Goal: Task Accomplishment & Management: Manage account settings

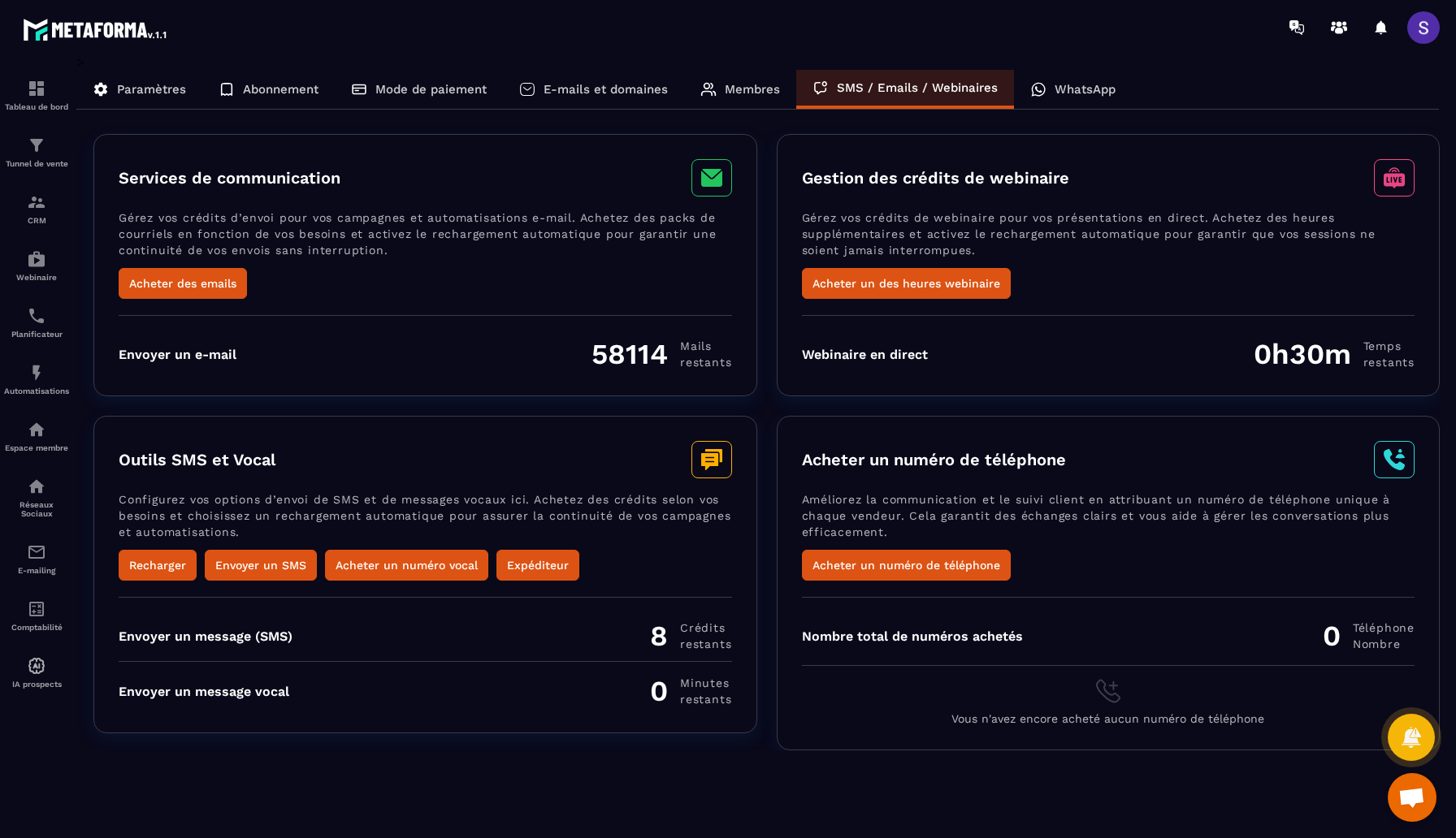
click at [1029, 81] on div "WhatsApp" at bounding box center [1072, 89] width 118 height 39
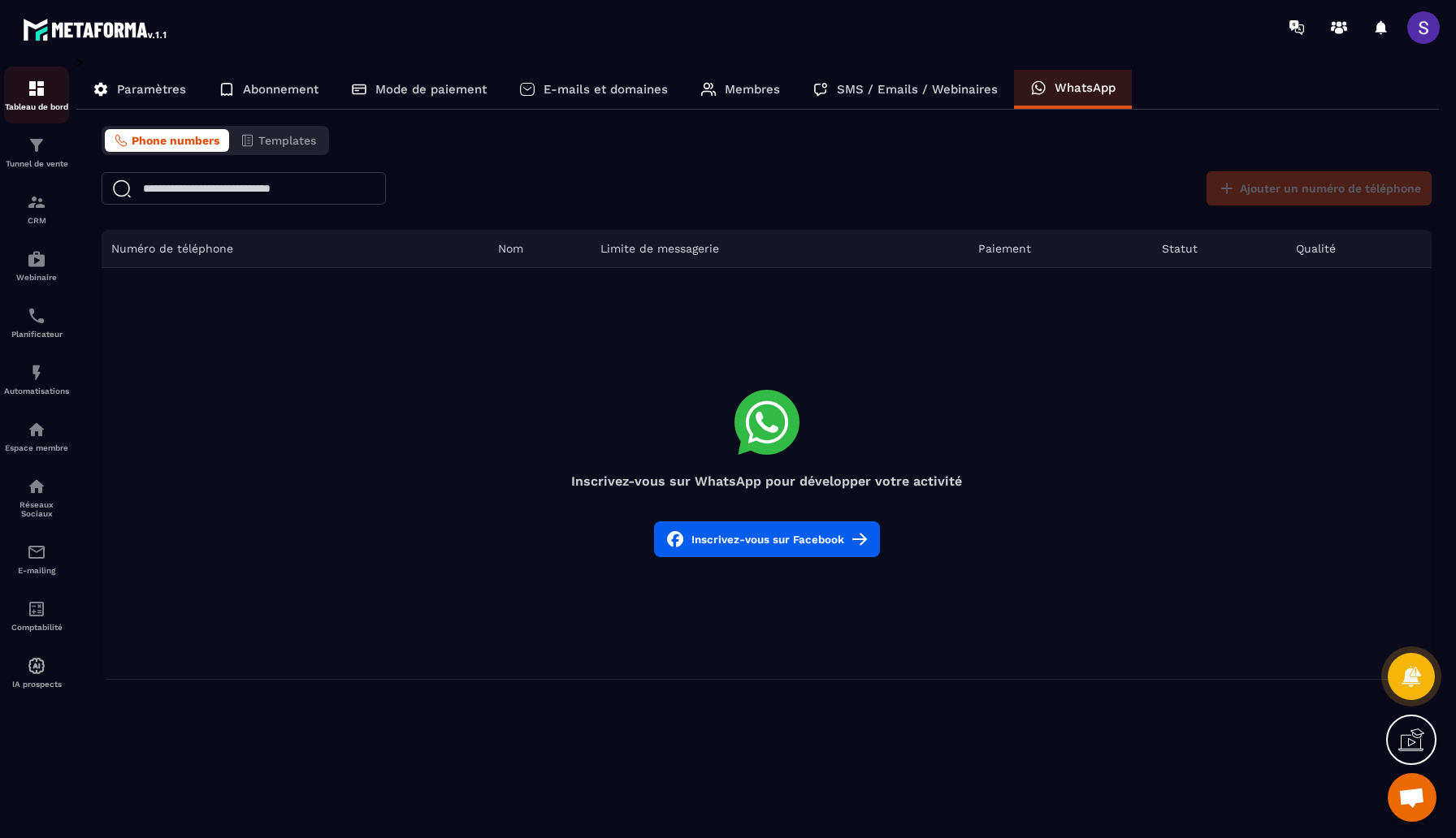
click at [40, 89] on img at bounding box center [36, 88] width 19 height 19
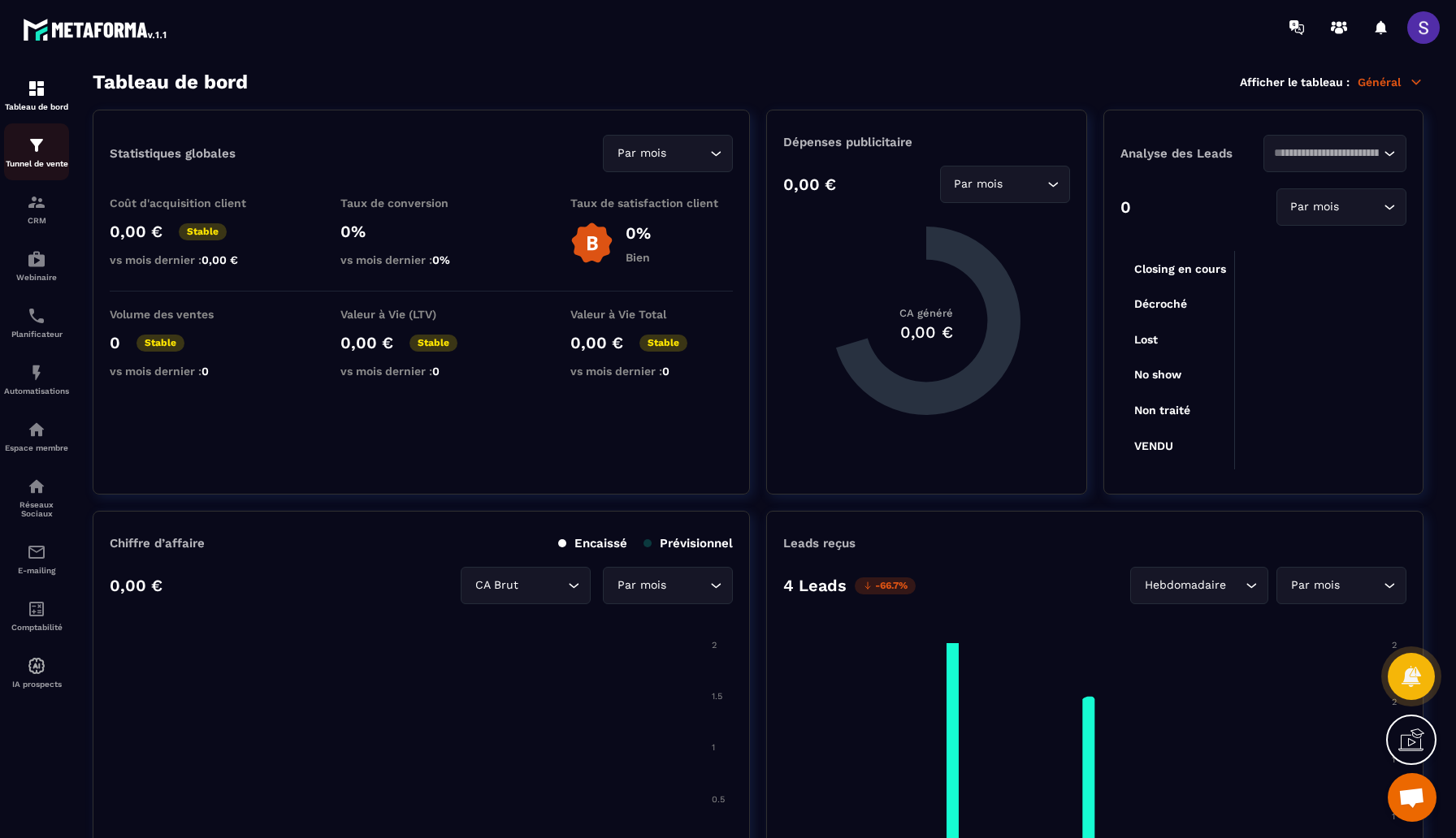
click at [49, 165] on p "Tunnel de vente" at bounding box center [36, 164] width 65 height 9
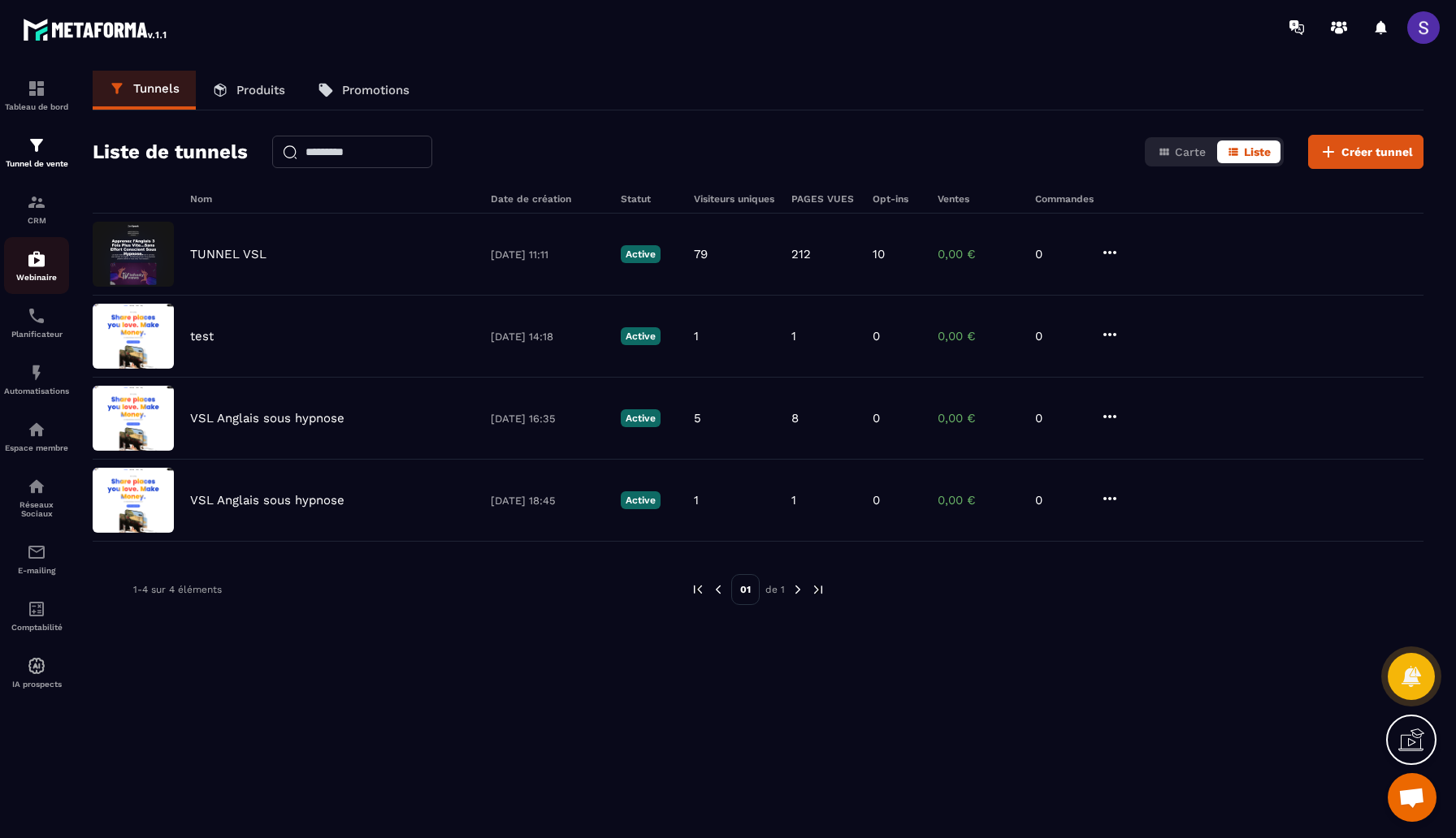
click at [39, 249] on link "Webinaire" at bounding box center [36, 265] width 65 height 57
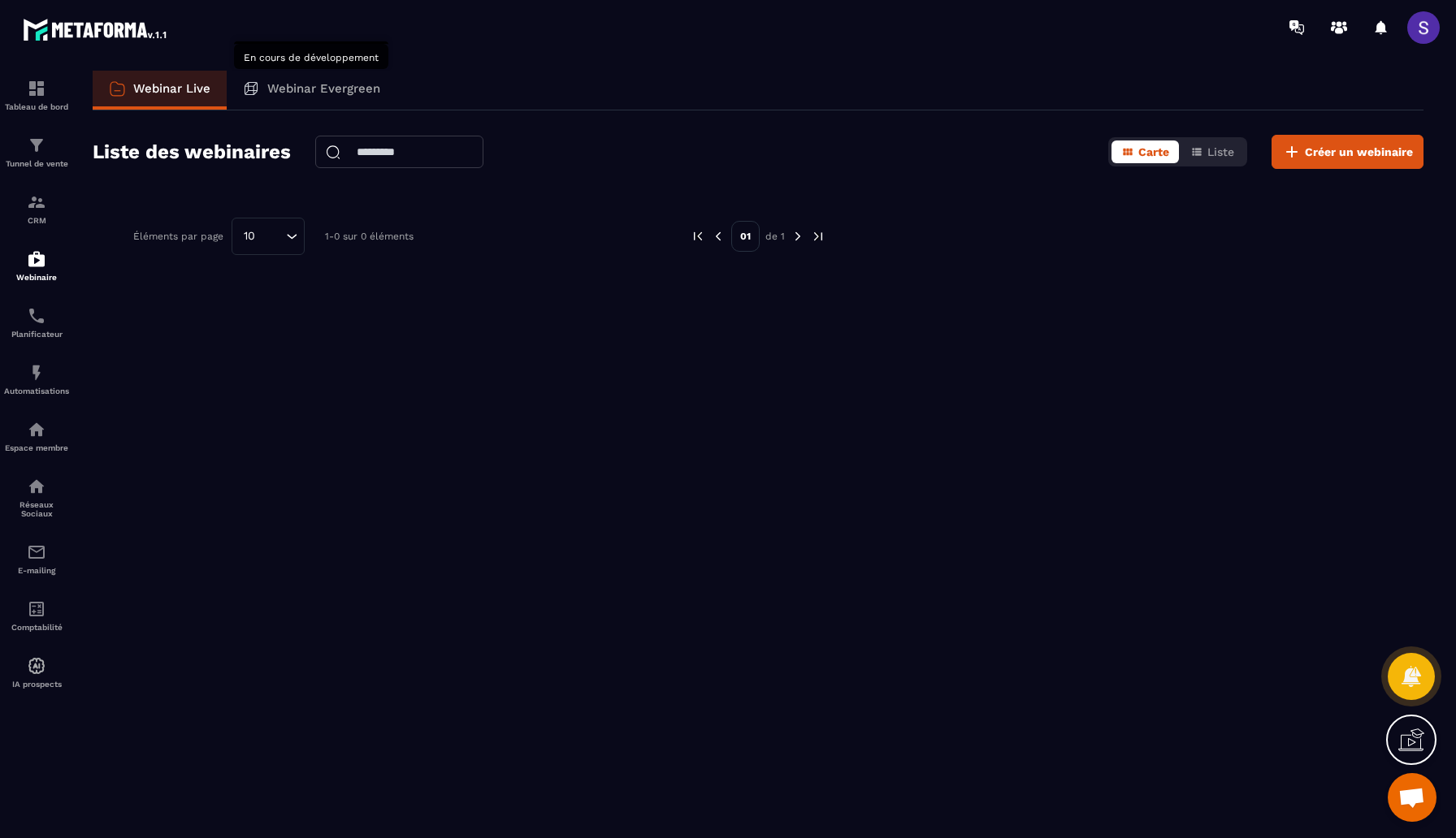
click at [315, 95] on p "Webinar Evergreen" at bounding box center [324, 89] width 113 height 15
click at [318, 95] on p "Webinar Evergreen" at bounding box center [324, 89] width 113 height 15
click at [46, 316] on div "Planificateur" at bounding box center [36, 322] width 65 height 32
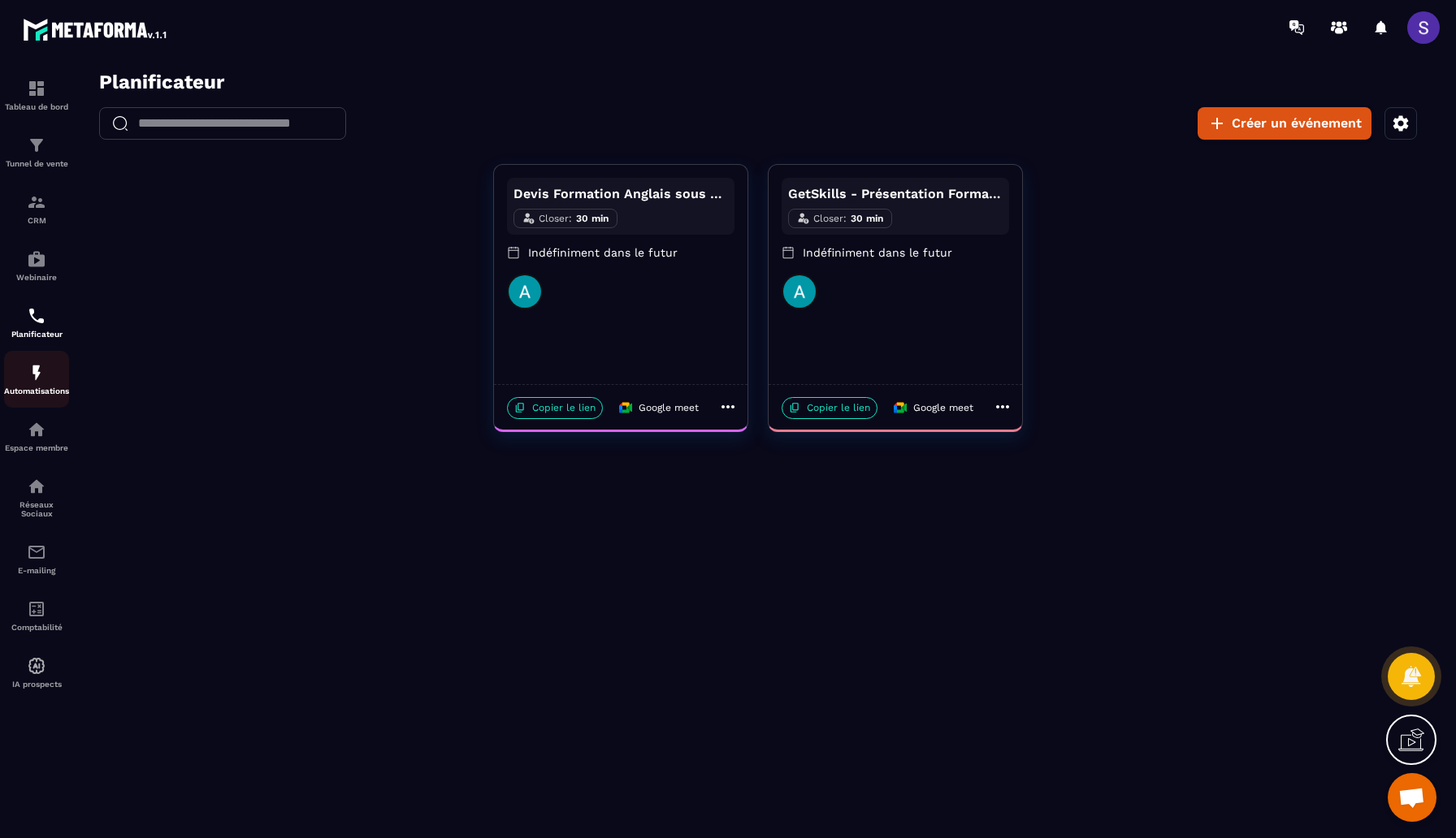
click at [48, 381] on div "Automatisations" at bounding box center [36, 379] width 65 height 32
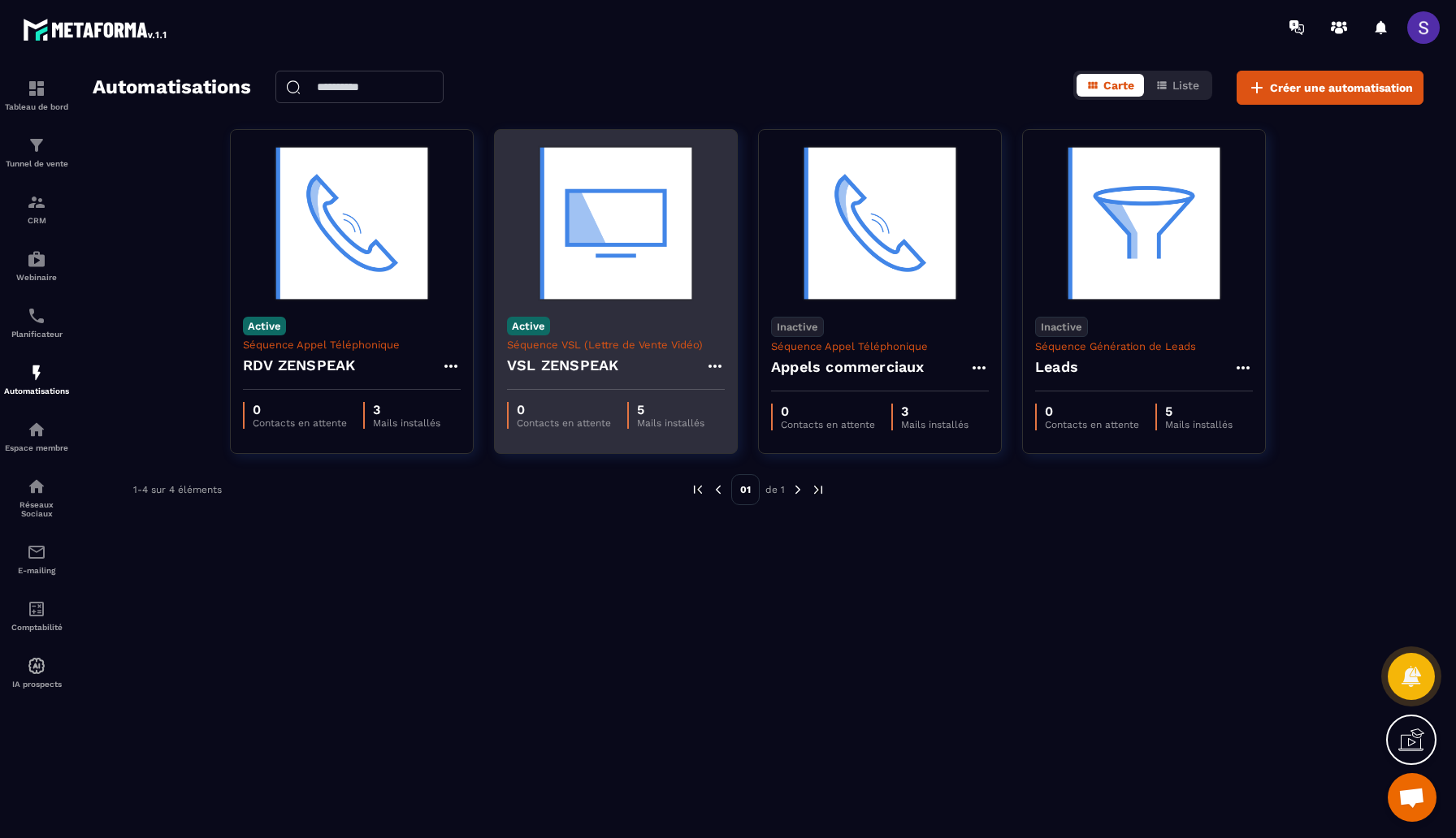
click at [587, 357] on h4 "VSL ZENSPEAK" at bounding box center [562, 366] width 111 height 23
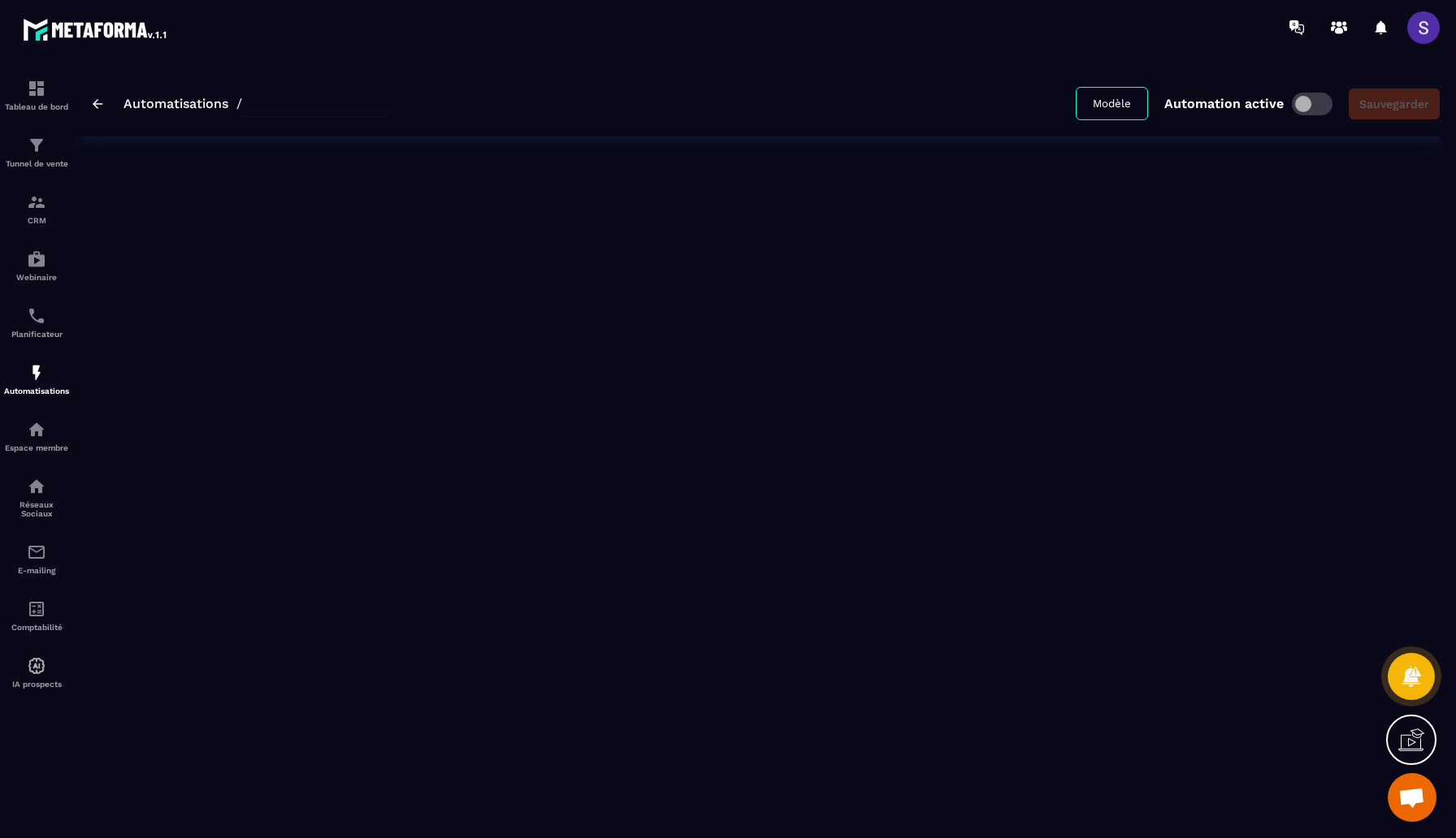
type input "**********"
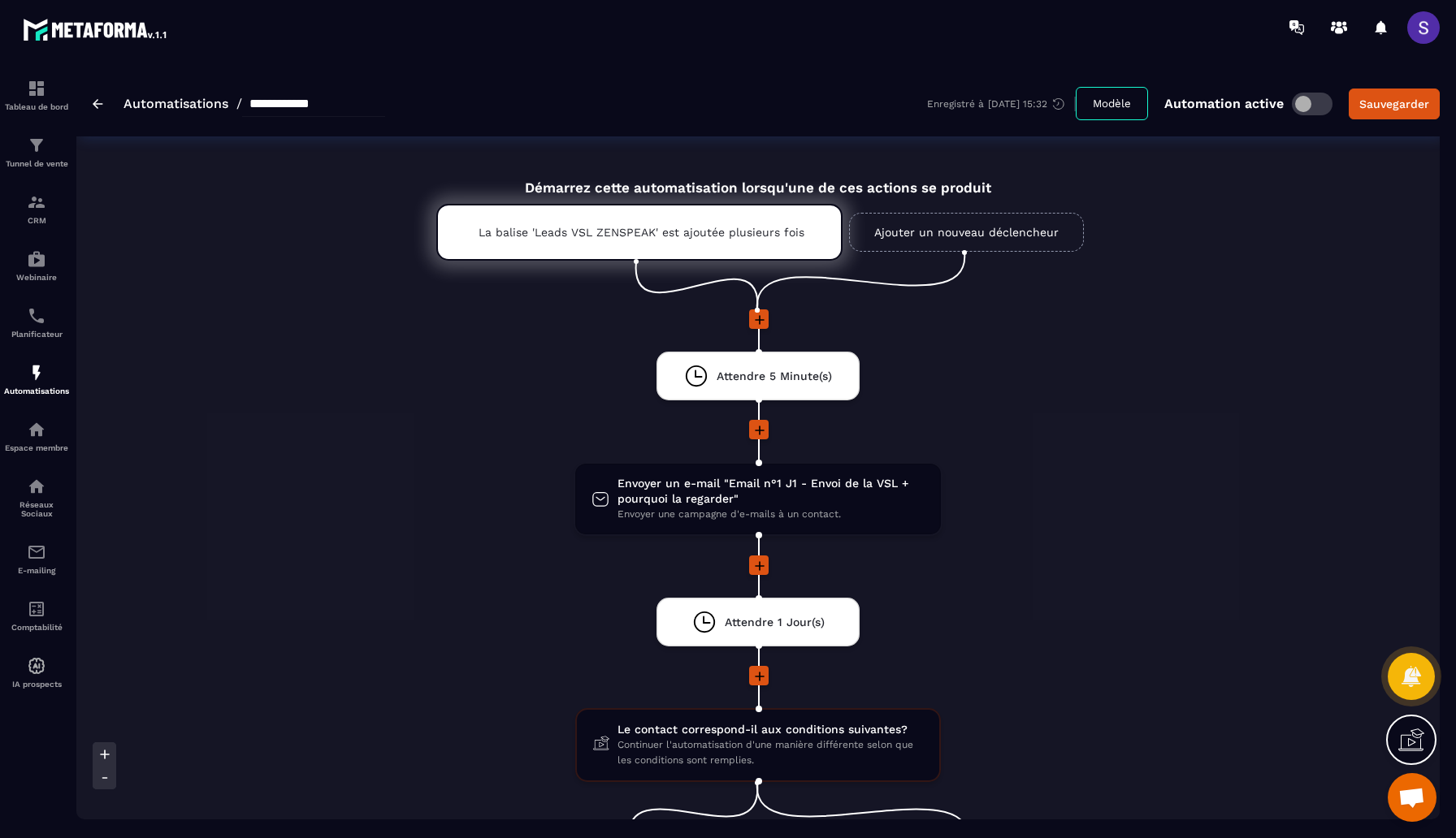
scroll to position [32, 0]
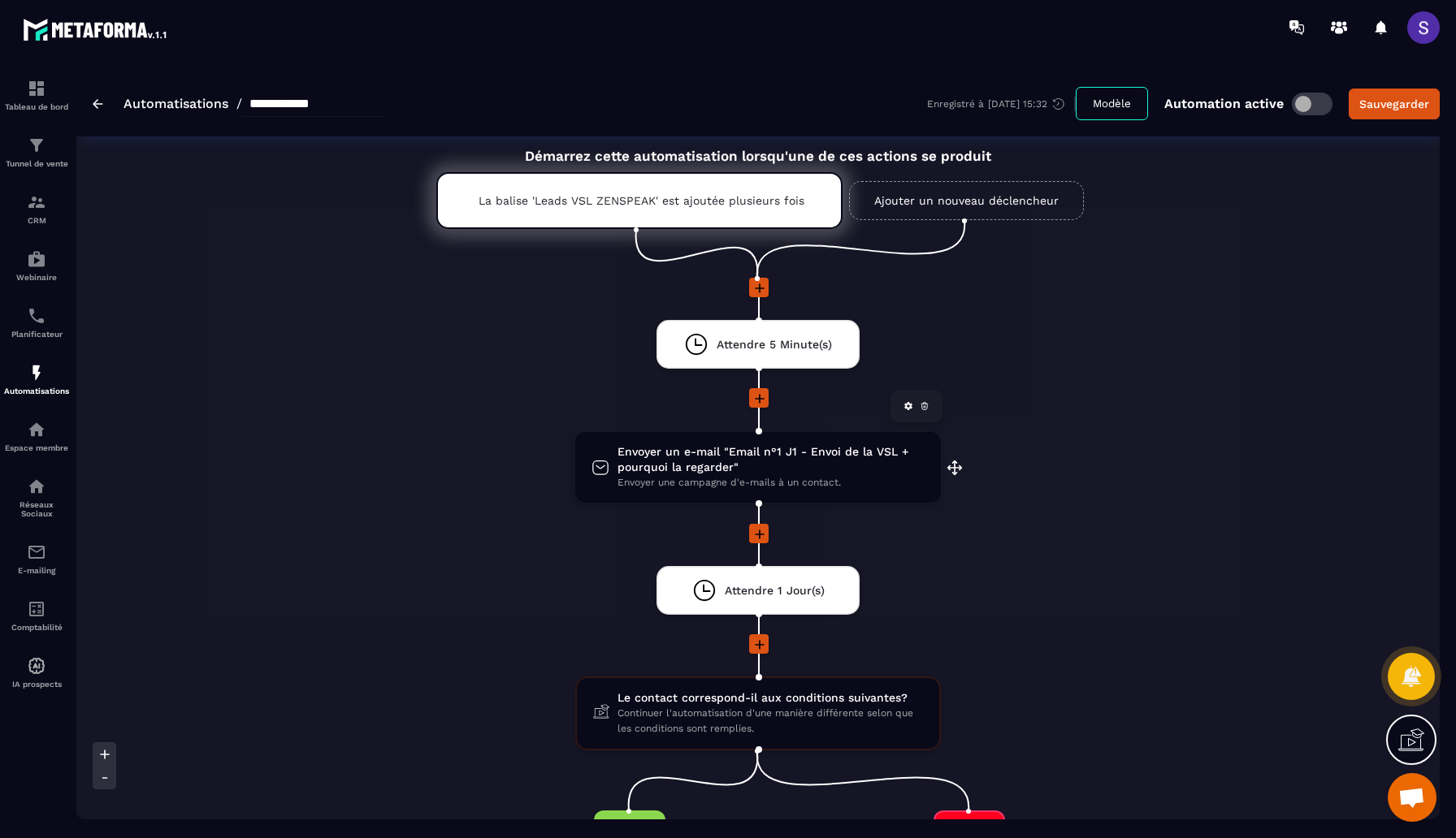
click at [766, 471] on span "Envoyer un e-mail "Email n°1 J1 - Envoi de la VSL + pourquoi la regarder"" at bounding box center [770, 459] width 307 height 31
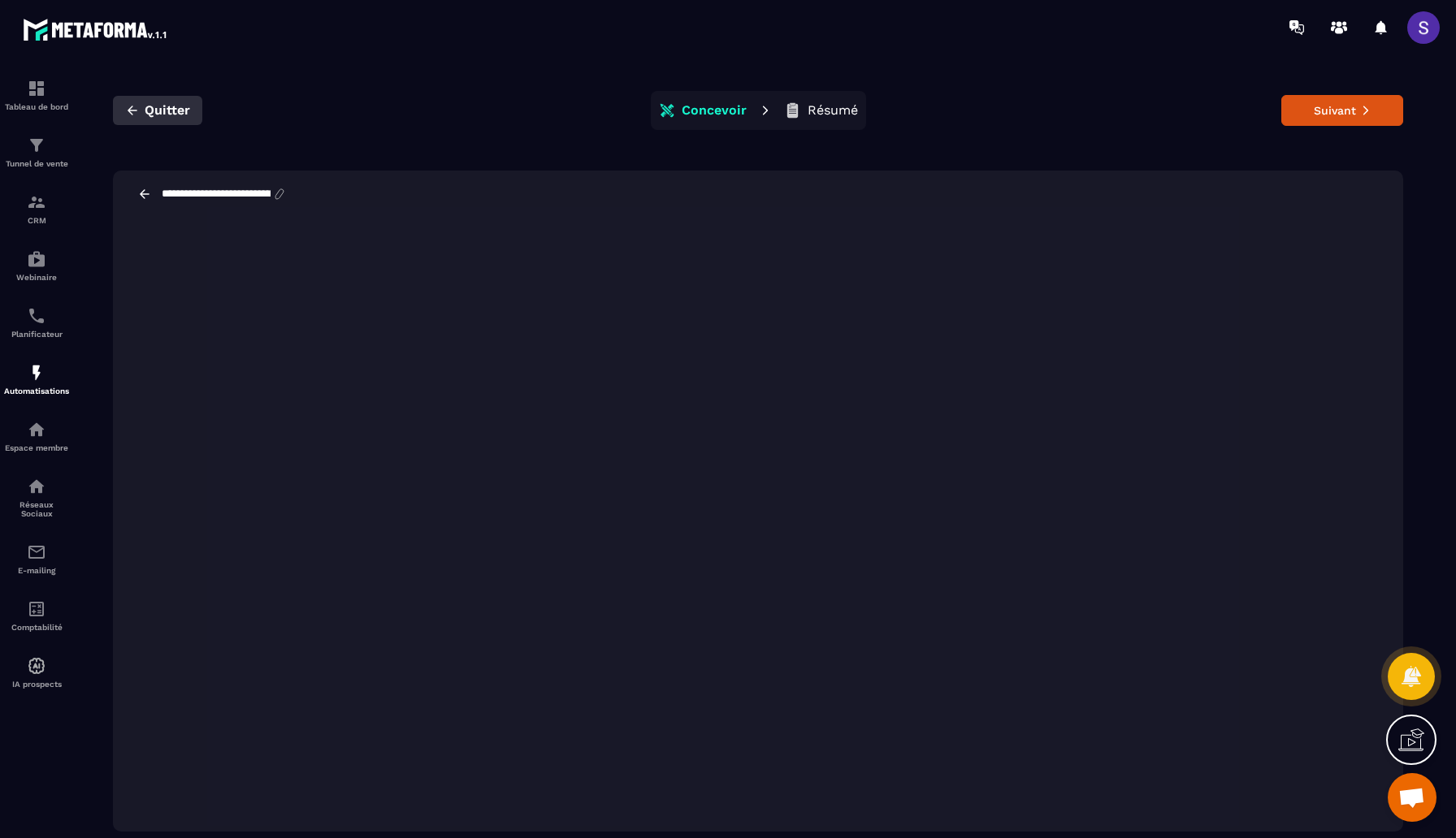
click at [133, 109] on icon "button" at bounding box center [133, 110] width 15 height 15
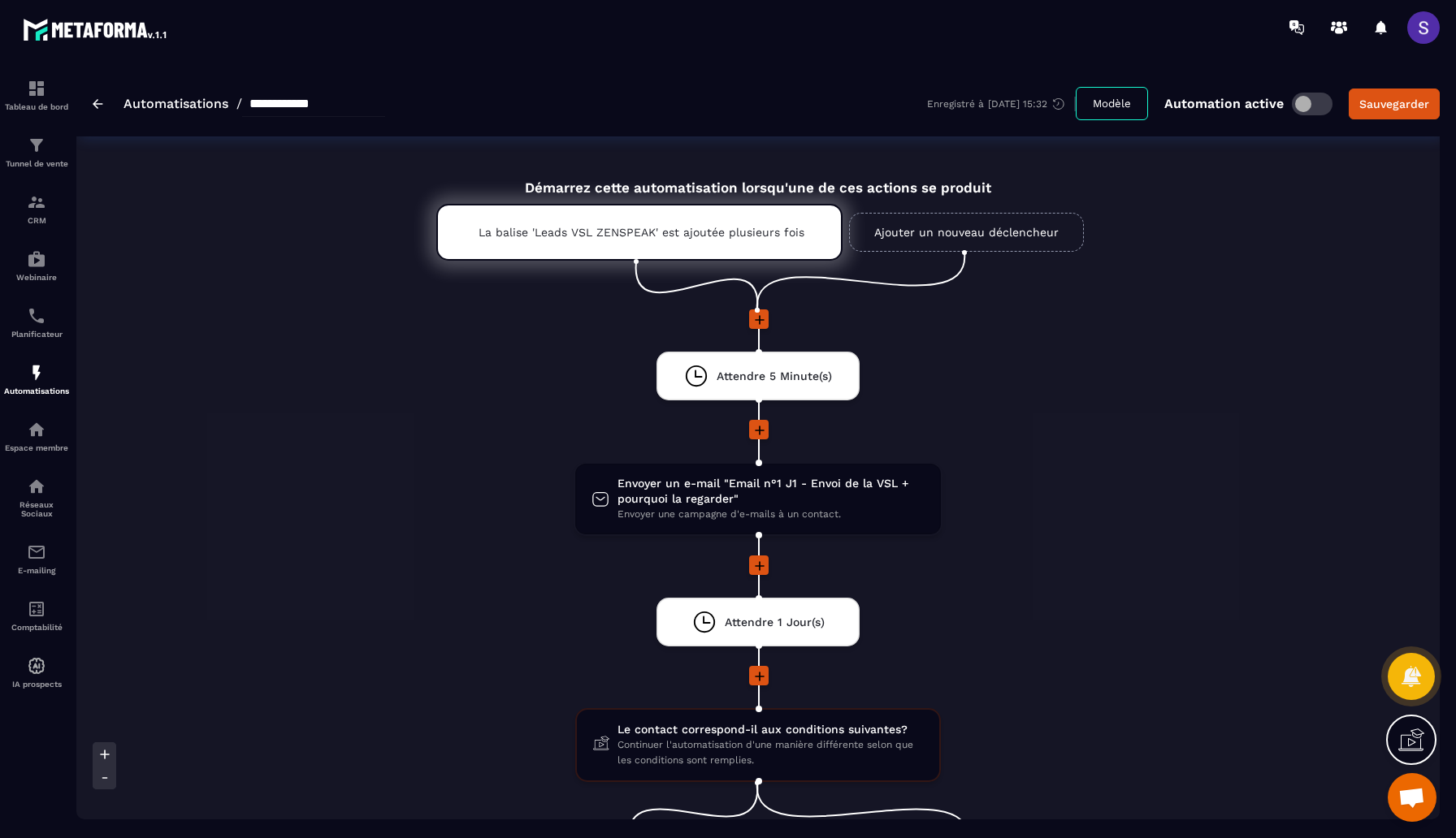
click at [97, 105] on img at bounding box center [97, 104] width 10 height 10
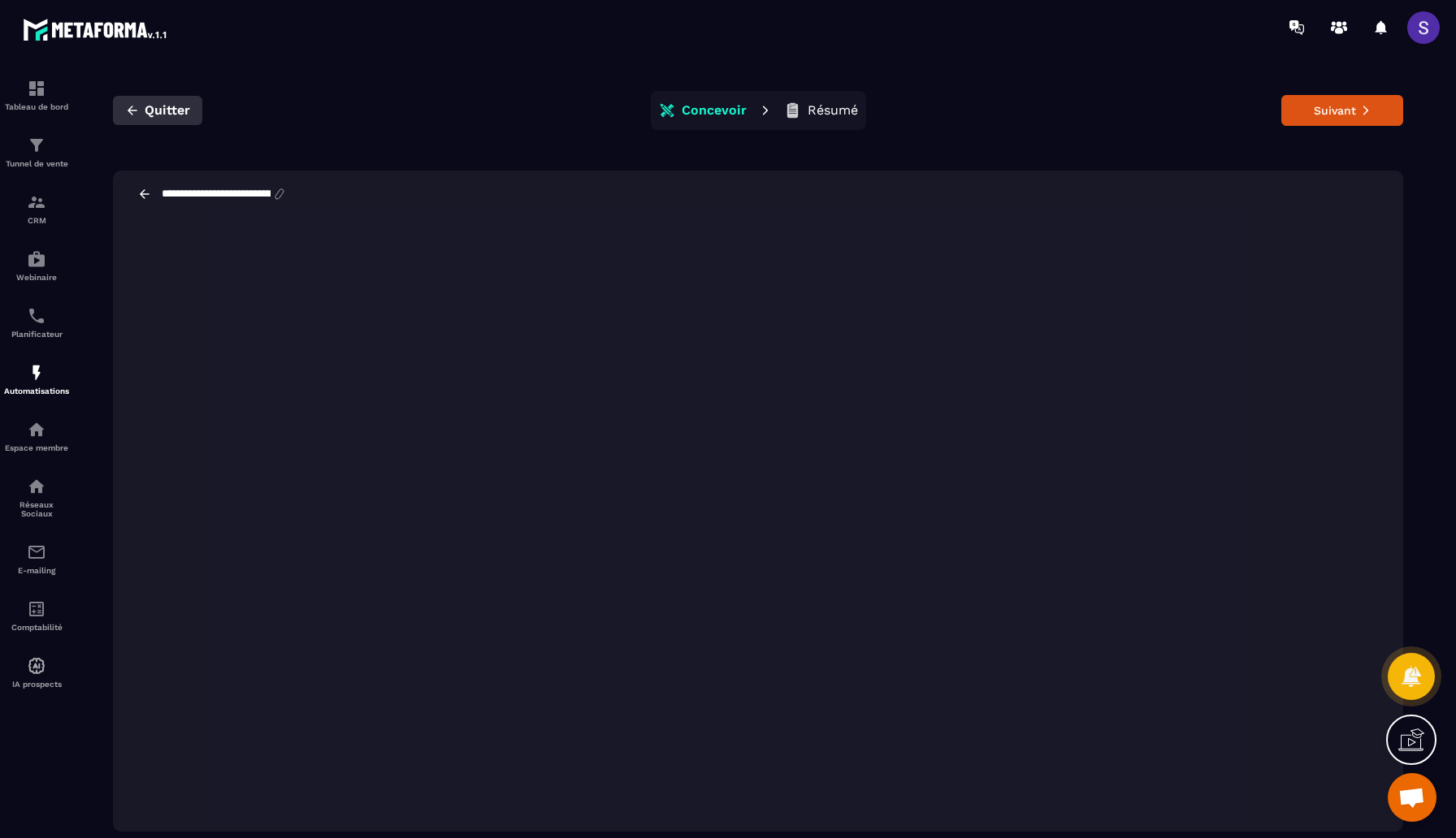
click at [134, 109] on icon "button" at bounding box center [133, 110] width 15 height 15
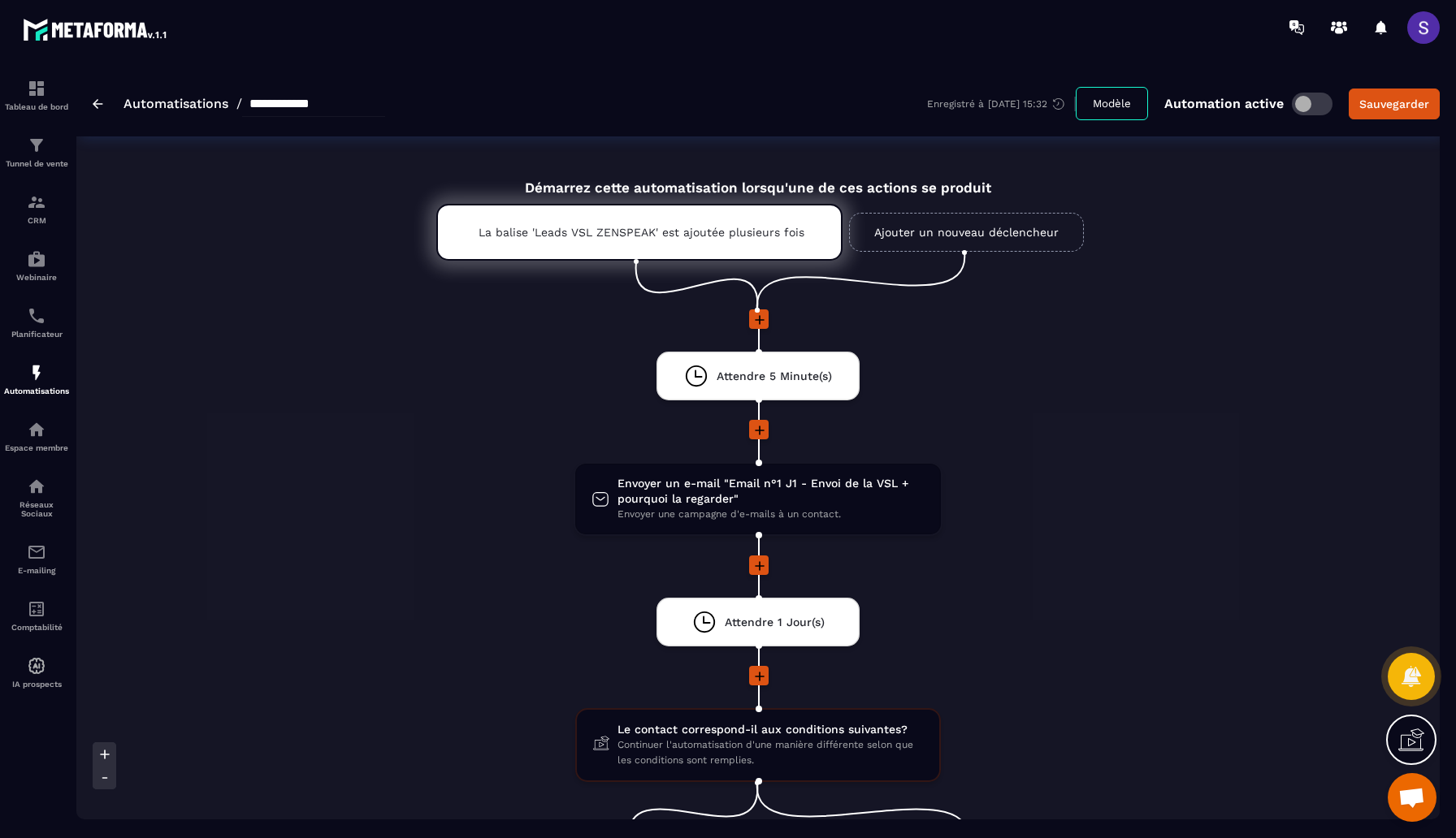
click at [169, 108] on link "Automatisations" at bounding box center [175, 103] width 105 height 16
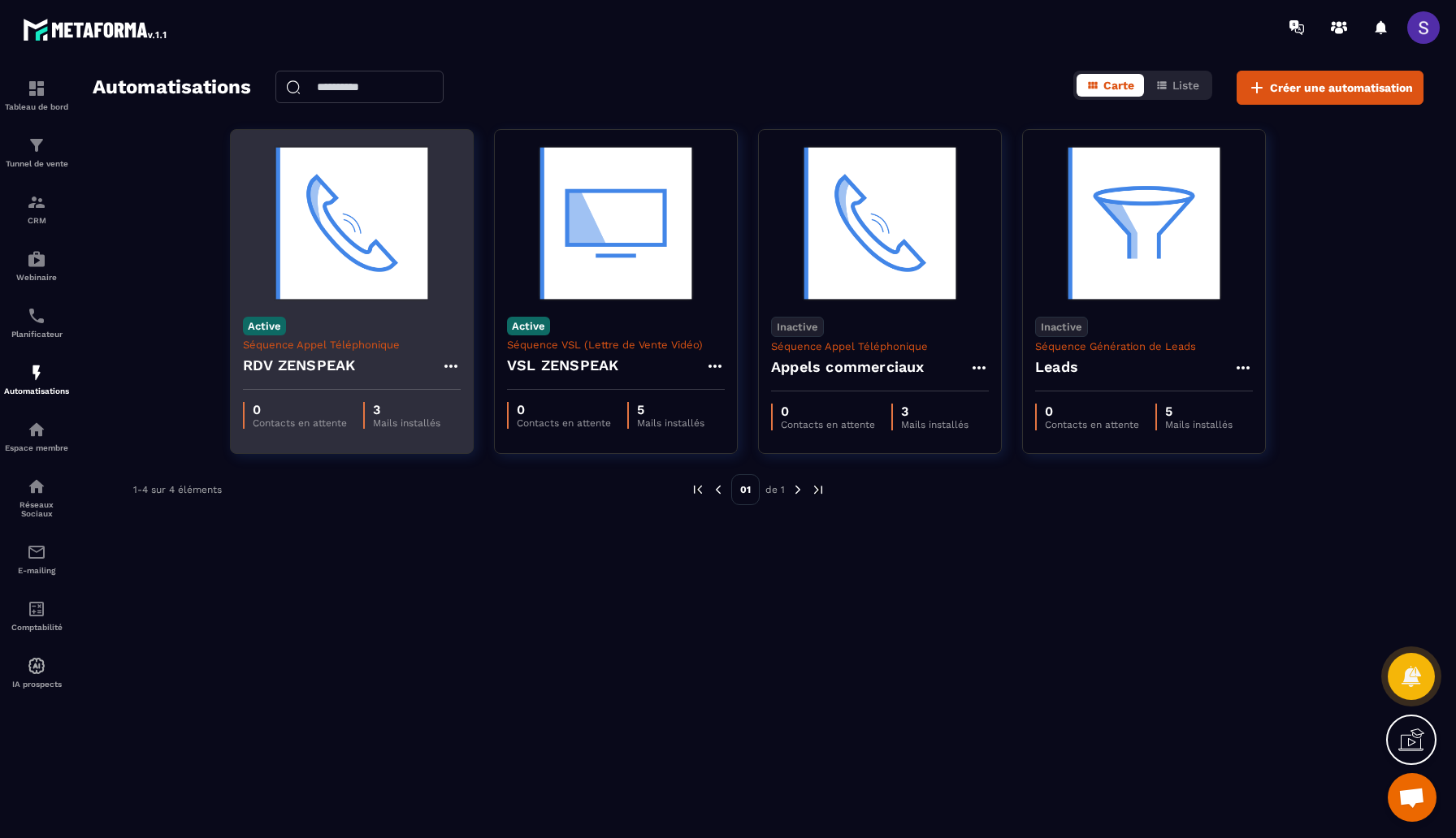
click at [313, 362] on h4 "RDV ZENSPEAK" at bounding box center [299, 366] width 112 height 23
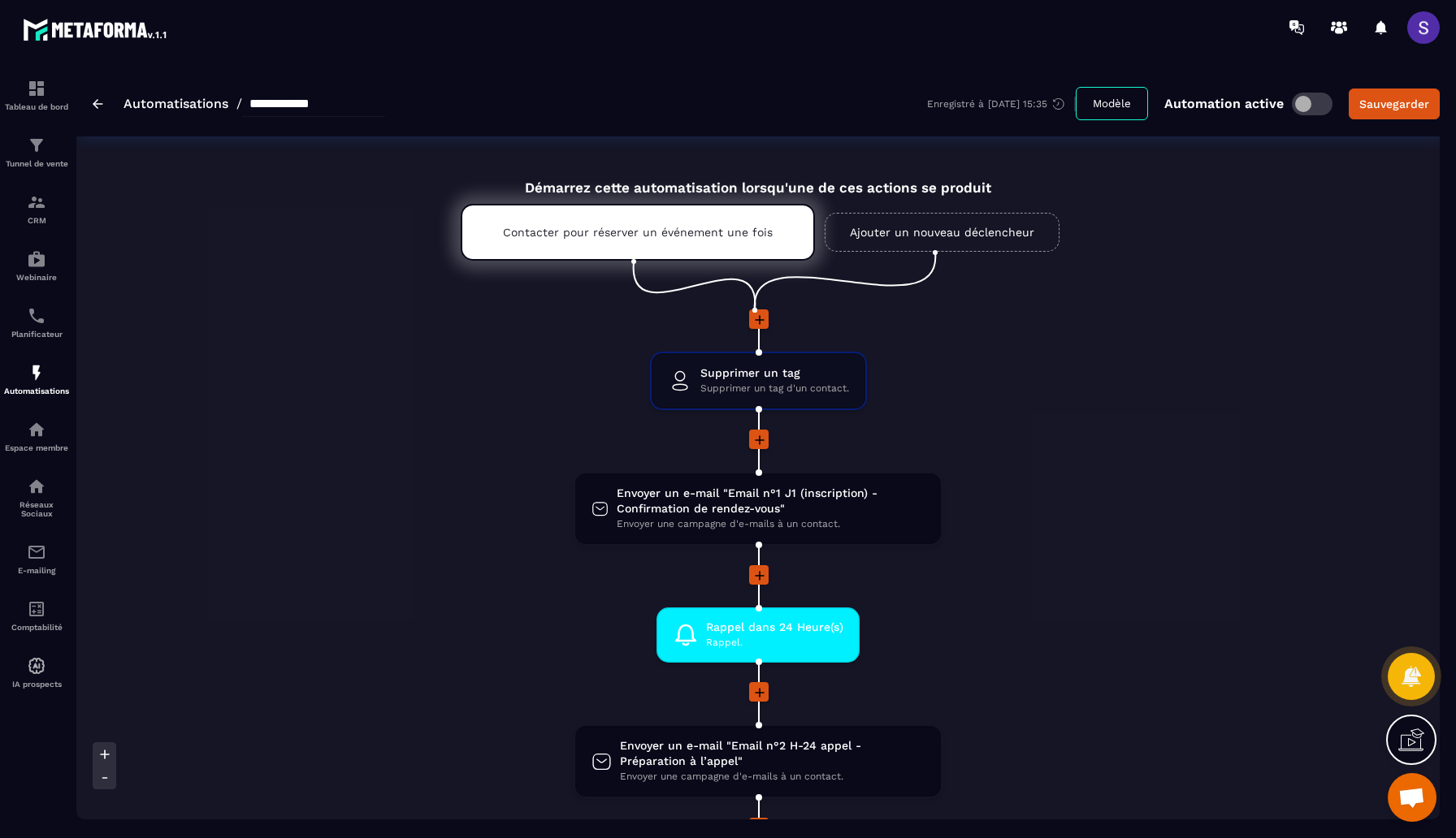
click at [151, 103] on link "Automatisations" at bounding box center [175, 103] width 105 height 16
